Goal: Understand site structure: Understand site structure

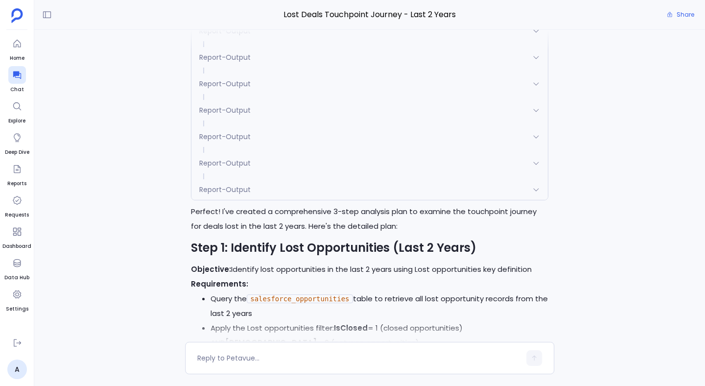
scroll to position [-3922, 0]
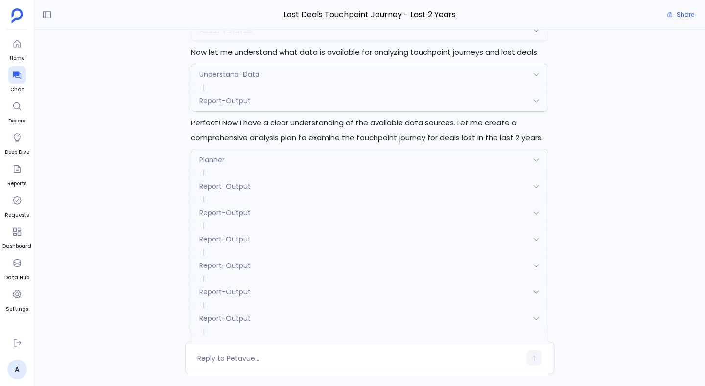
click at [157, 142] on div "Excellent! I'll now execute the approved analysis plan. Let me start with Step …" at bounding box center [369, 186] width 671 height 312
click at [216, 41] on div "About-Petavue" at bounding box center [369, 30] width 356 height 21
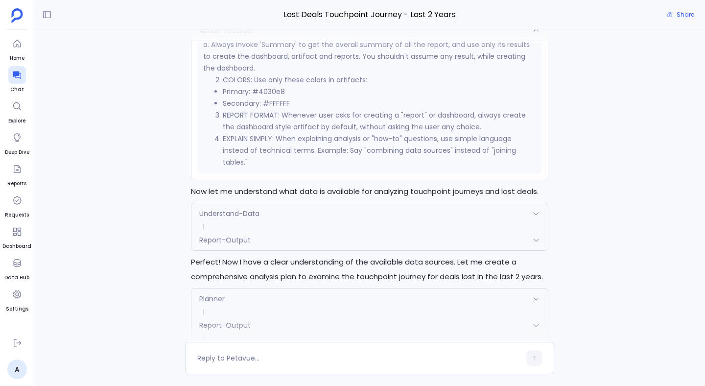
scroll to position [865, 0]
click at [216, 41] on div "About-Petavue" at bounding box center [369, 30] width 356 height 21
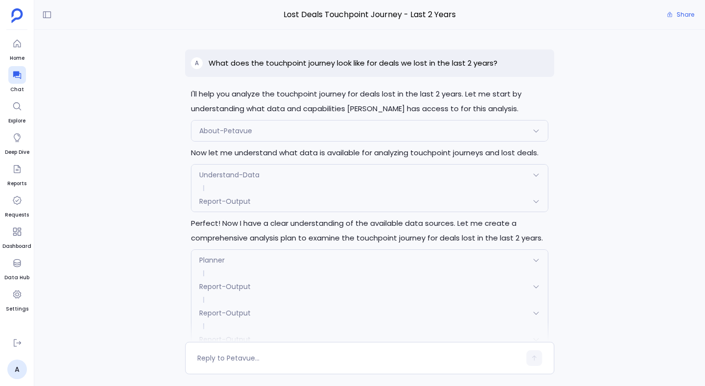
scroll to position [866, 0]
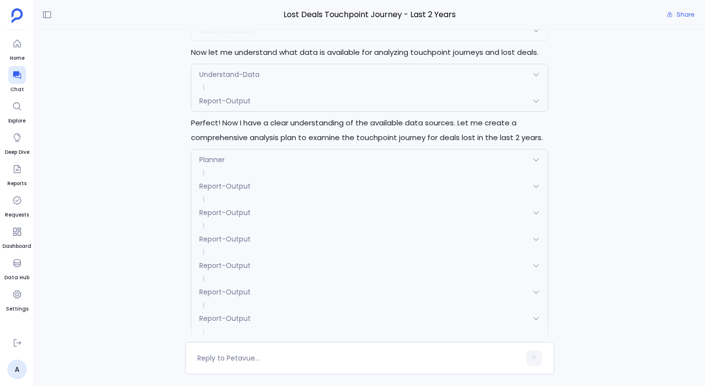
click at [218, 79] on span "Understand-Data" at bounding box center [229, 75] width 60 height 10
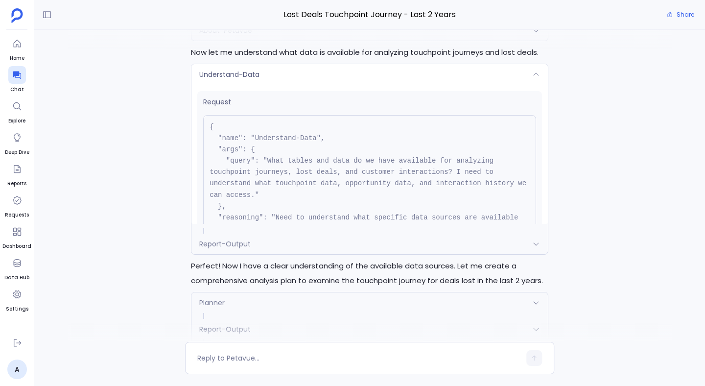
click at [219, 79] on span "Understand-Data" at bounding box center [229, 75] width 60 height 10
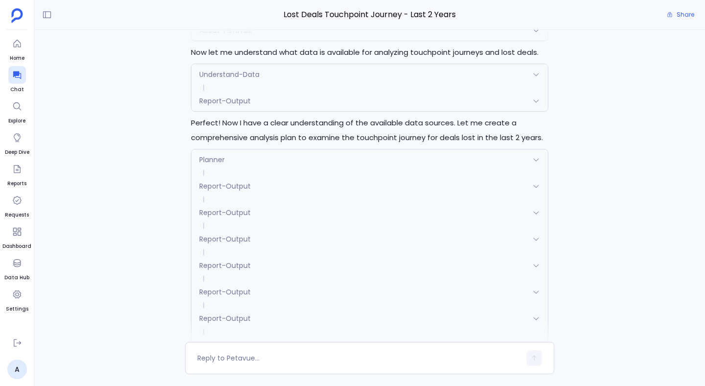
click at [219, 79] on span "Understand-Data" at bounding box center [229, 75] width 60 height 10
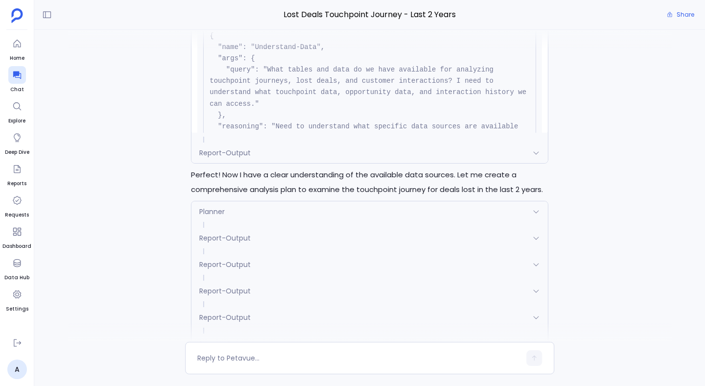
scroll to position [-3969, 0]
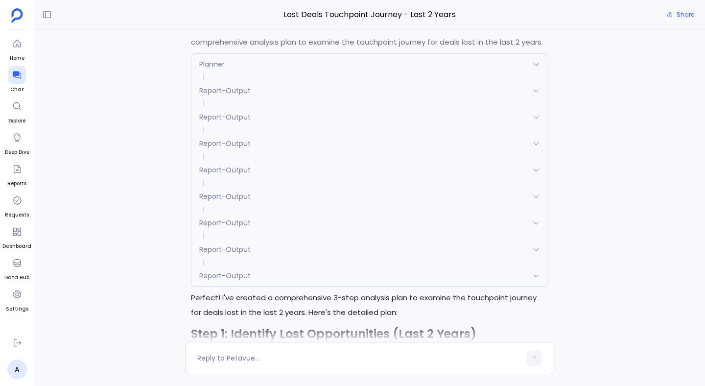
click at [244, 10] on span "Report-Output" at bounding box center [224, 5] width 51 height 10
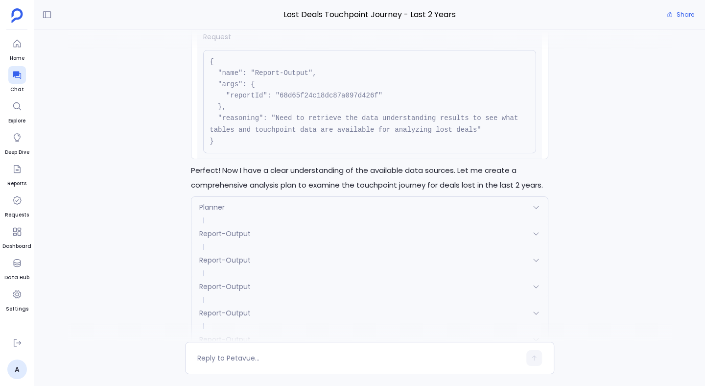
click at [244, 14] on span "Report-Output" at bounding box center [224, 9] width 51 height 10
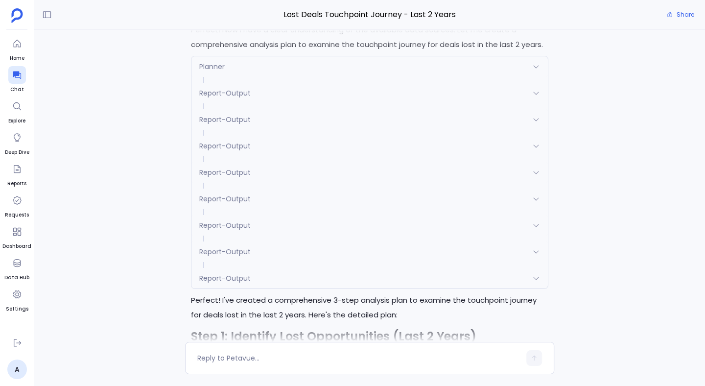
scroll to position [-3826, 0]
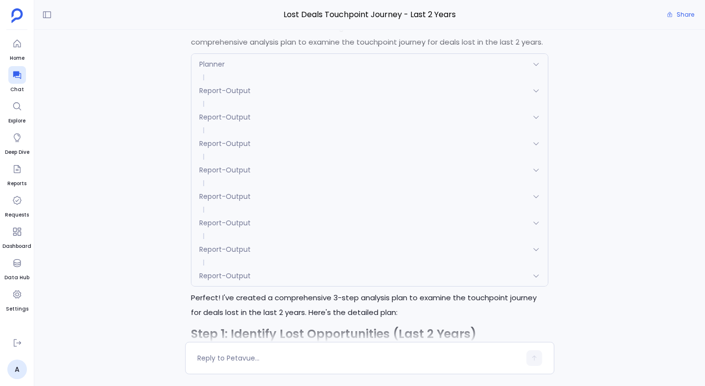
click at [115, 157] on div "Excellent! I'll now execute the approved analysis plan. Let me start with Step …" at bounding box center [369, 186] width 671 height 312
